Goal: Find specific page/section: Find specific page/section

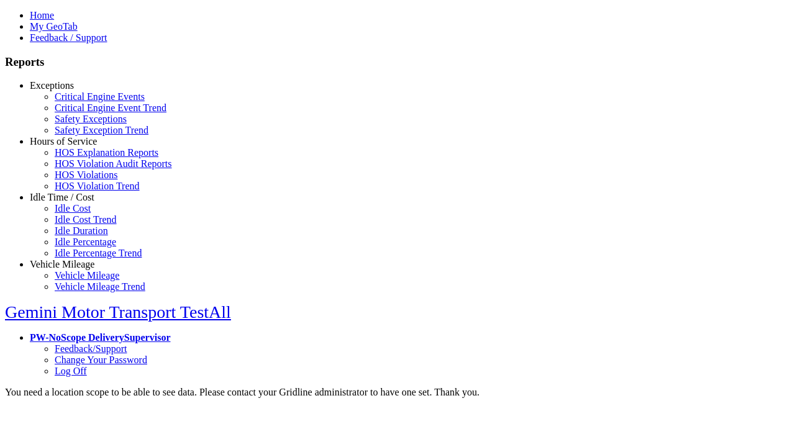
click at [71, 91] on link "Exceptions" at bounding box center [52, 85] width 44 height 11
click at [81, 102] on link "Critical Engine Events" at bounding box center [100, 96] width 90 height 11
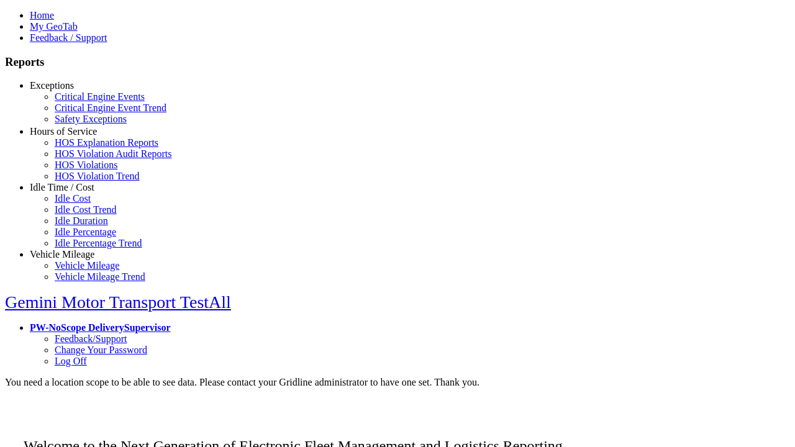
scroll to position [6, 0]
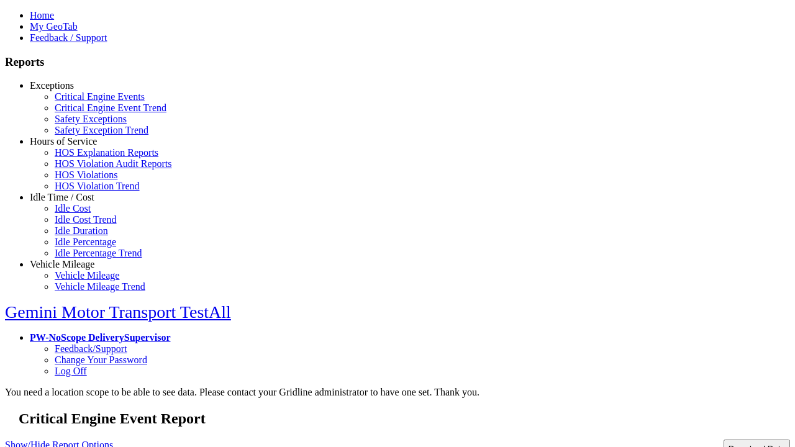
type input "**********"
